Goal: Communication & Community: Answer question/provide support

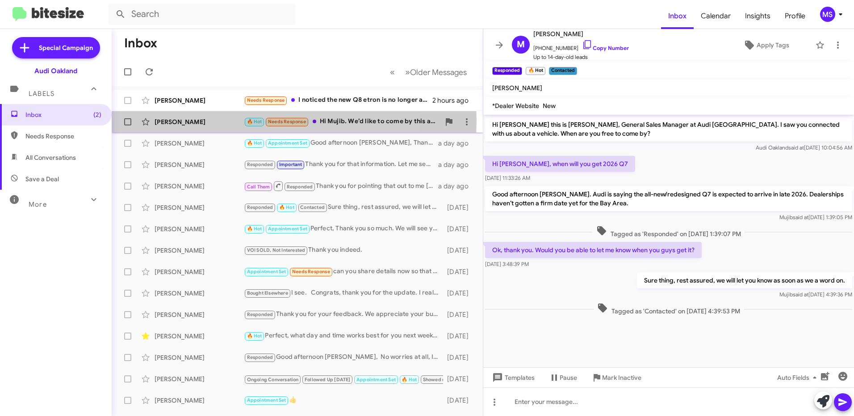
click at [221, 121] on div "[PERSON_NAME]" at bounding box center [198, 121] width 89 height 9
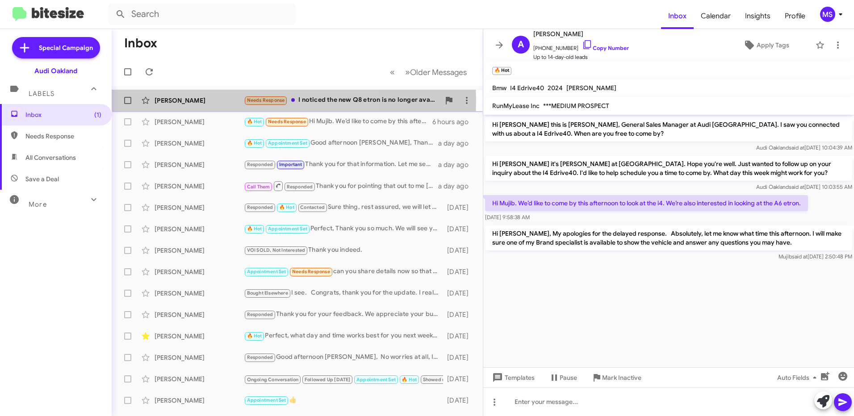
click at [200, 100] on div "[PERSON_NAME]" at bounding box center [198, 100] width 89 height 9
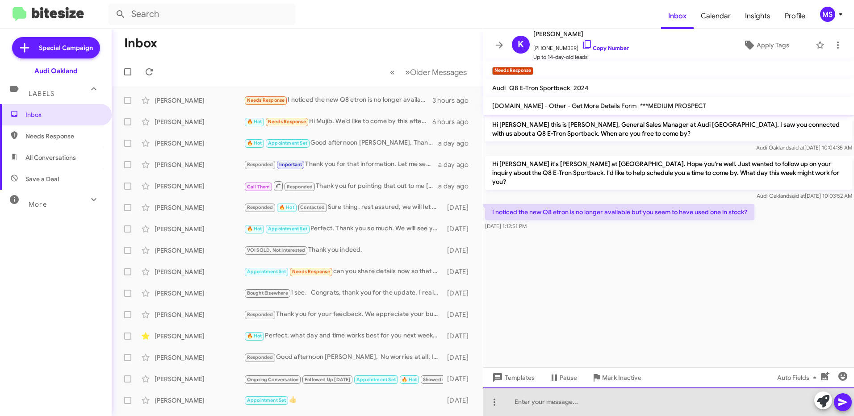
click at [596, 407] on div at bounding box center [668, 402] width 371 height 29
click at [619, 405] on div at bounding box center [668, 402] width 371 height 29
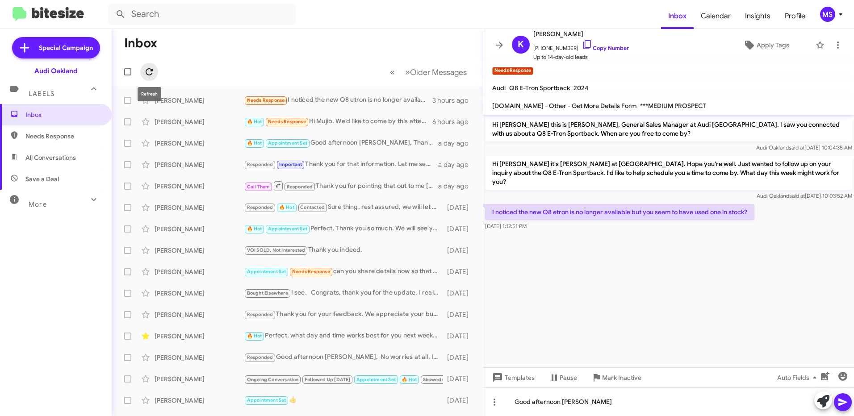
click at [150, 72] on icon at bounding box center [149, 72] width 11 height 11
click at [823, 401] on icon at bounding box center [823, 401] width 13 height 13
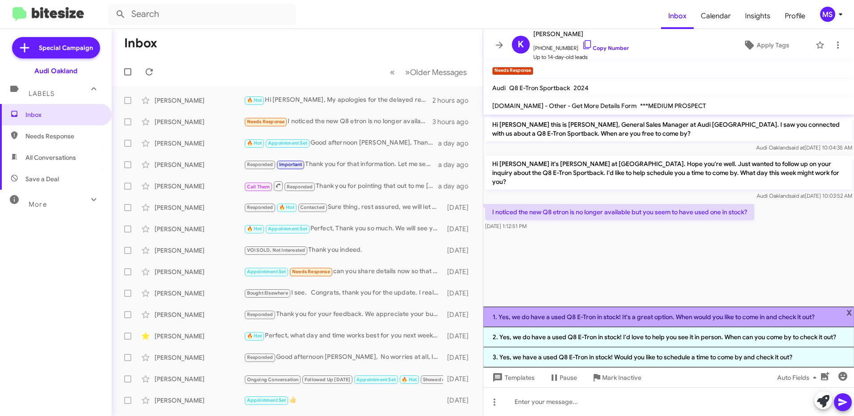
click at [783, 320] on li "1. Yes, we do have a used Q8 E-Tron in stock! It's a great option. When would y…" at bounding box center [668, 317] width 371 height 21
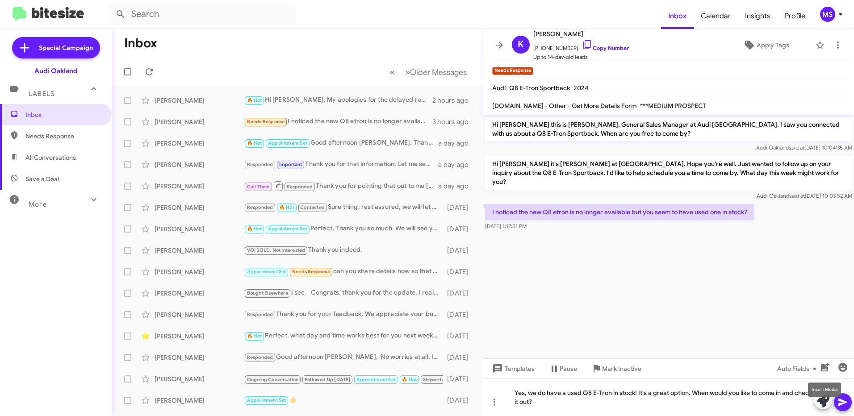
click at [841, 400] on mat-tooltip-component "Insert Media" at bounding box center [824, 389] width 46 height 27
click at [843, 402] on icon at bounding box center [842, 402] width 11 height 11
